Goal: Transaction & Acquisition: Purchase product/service

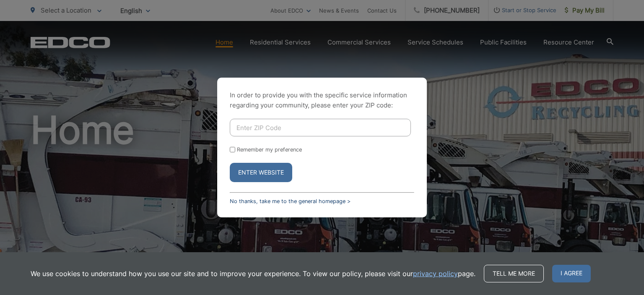
click at [288, 201] on link "No thanks, take me to the general homepage >" at bounding box center [290, 201] width 121 height 6
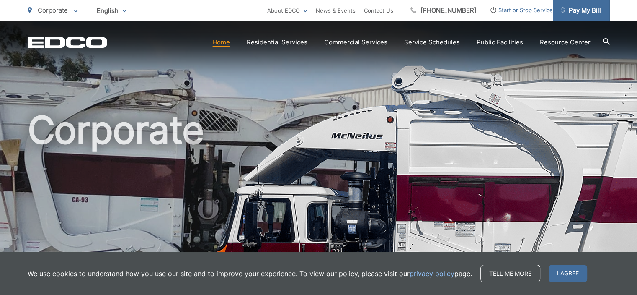
click at [578, 12] on span "Pay My Bill" at bounding box center [582, 10] width 40 height 10
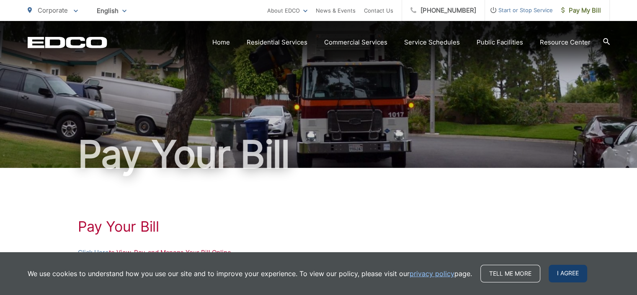
click at [553, 271] on span "I agree" at bounding box center [568, 273] width 39 height 18
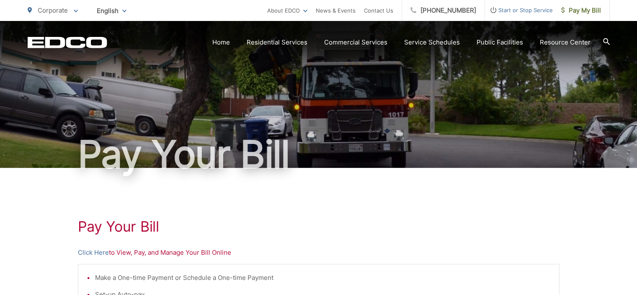
scroll to position [126, 0]
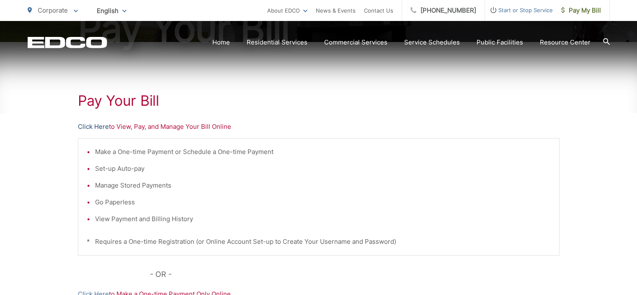
click at [89, 127] on link "Click Here" at bounding box center [93, 127] width 31 height 10
